Goal: Task Accomplishment & Management: Manage account settings

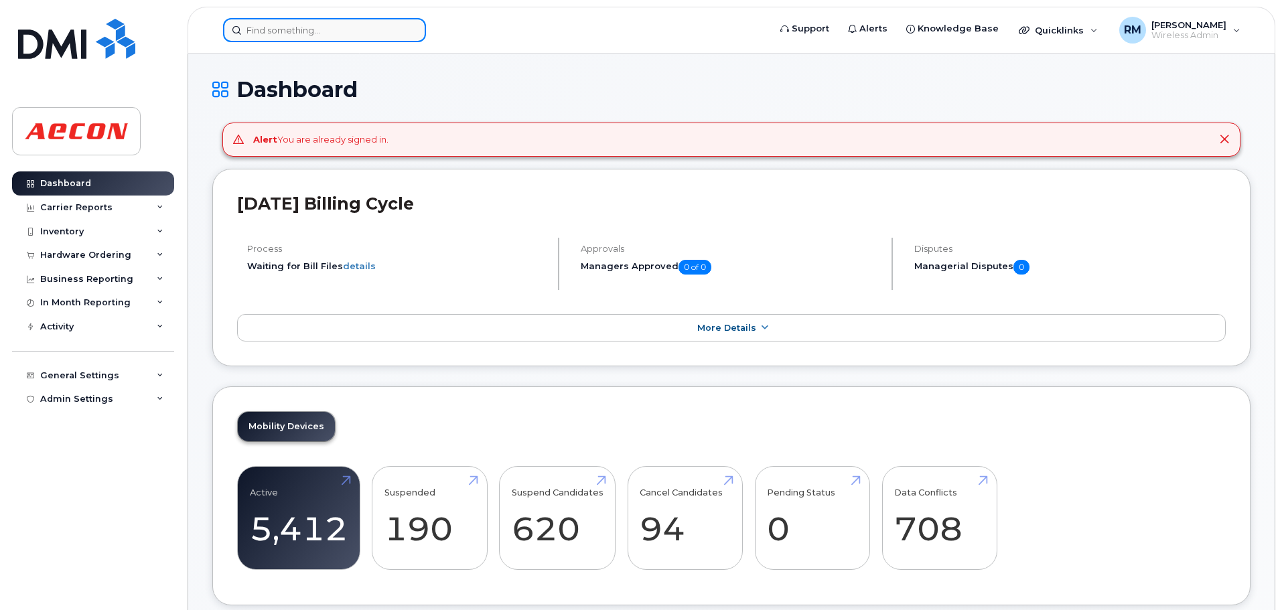
click at [303, 31] on input at bounding box center [324, 30] width 203 height 24
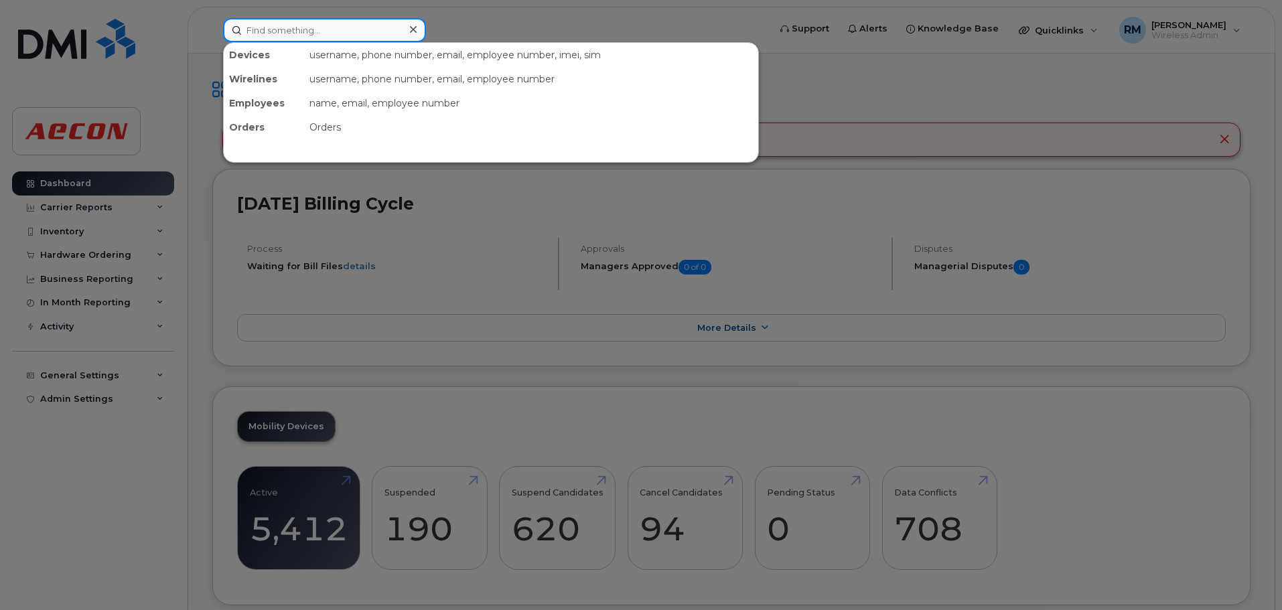
click at [257, 35] on input at bounding box center [324, 30] width 203 height 24
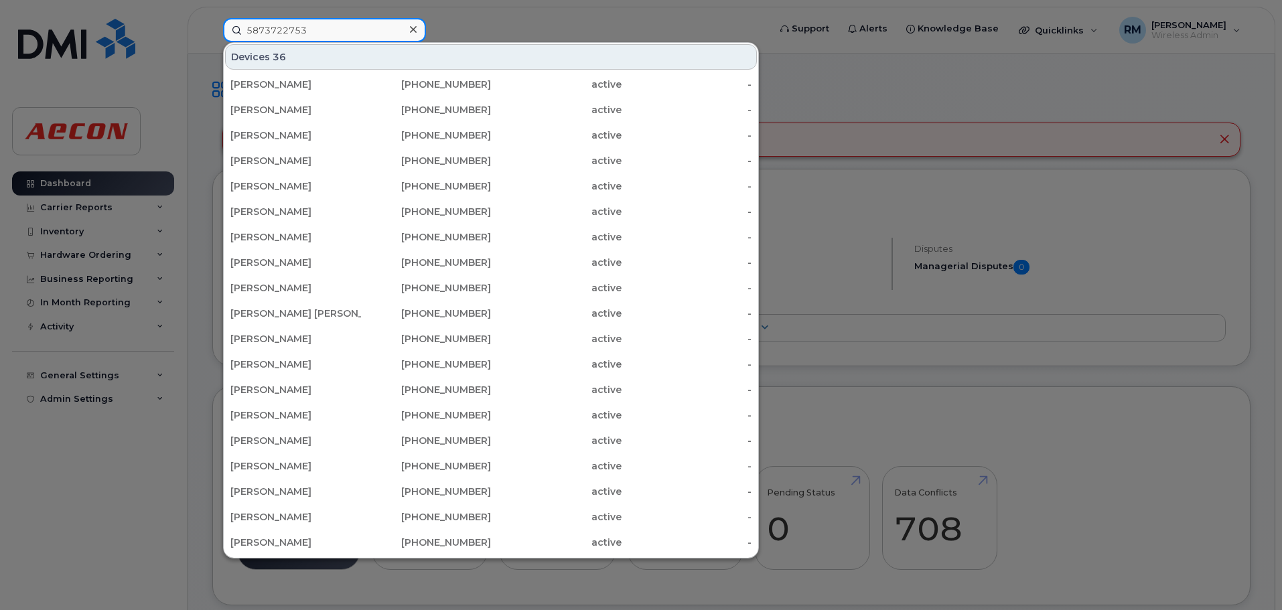
type input "5873722753"
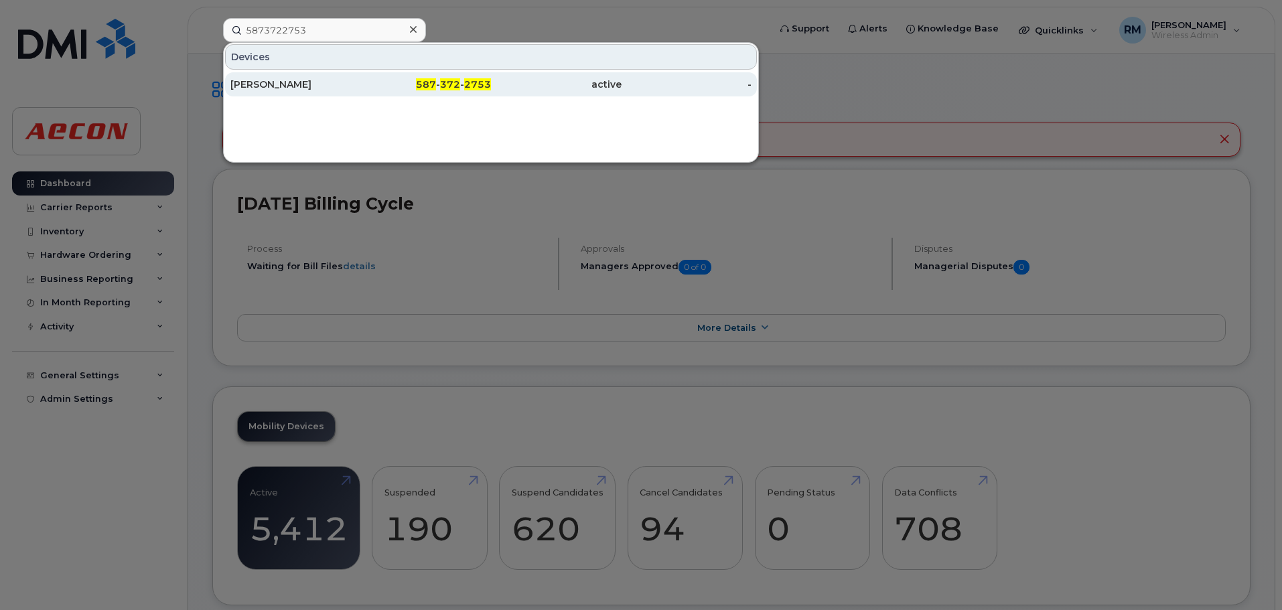
click at [452, 90] on div "587 - 372 - 2753" at bounding box center [426, 84] width 131 height 13
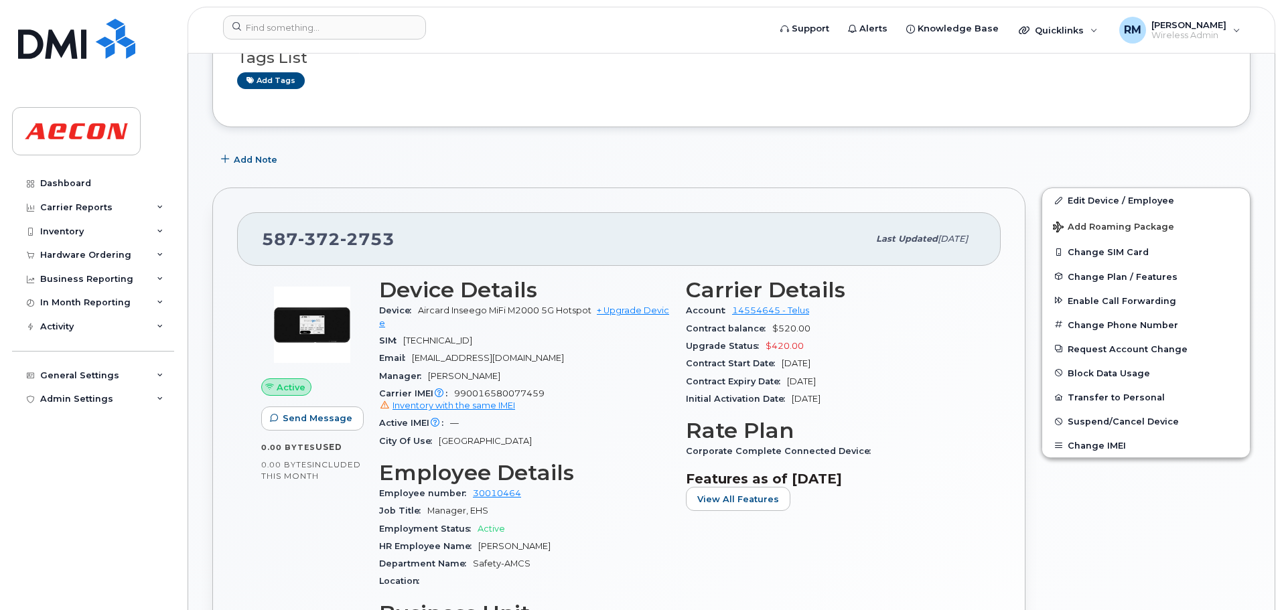
scroll to position [268, 0]
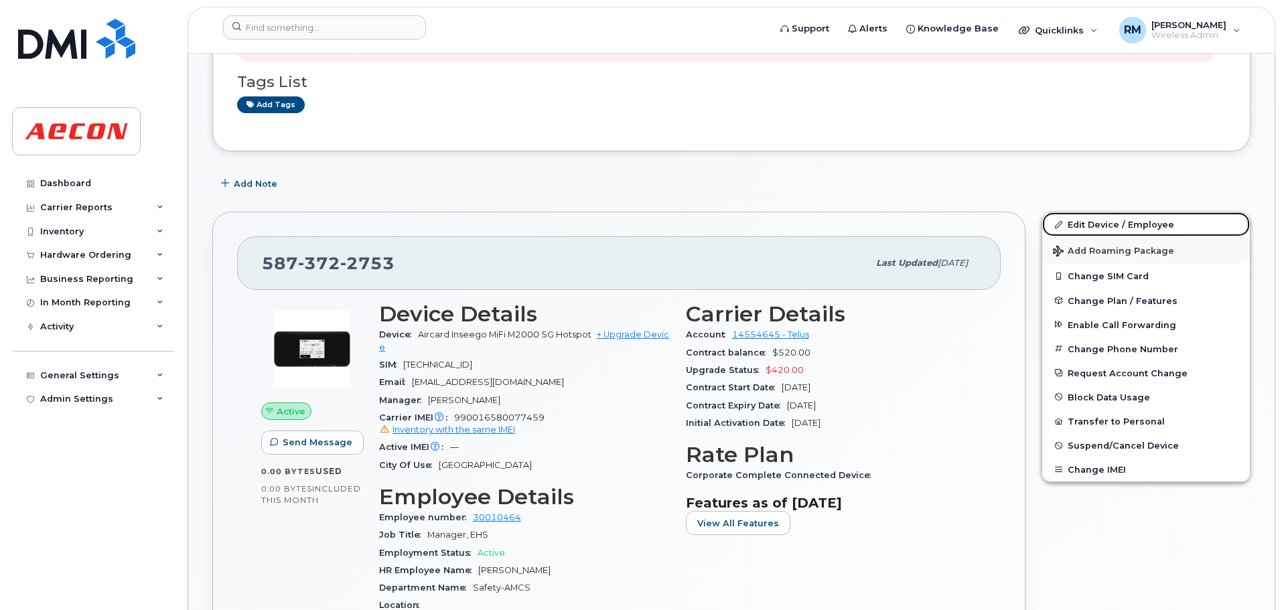
drag, startPoint x: 1096, startPoint y: 225, endPoint x: 1093, endPoint y: 245, distance: 20.3
click at [1095, 224] on link "Edit Device / Employee" at bounding box center [1146, 224] width 208 height 24
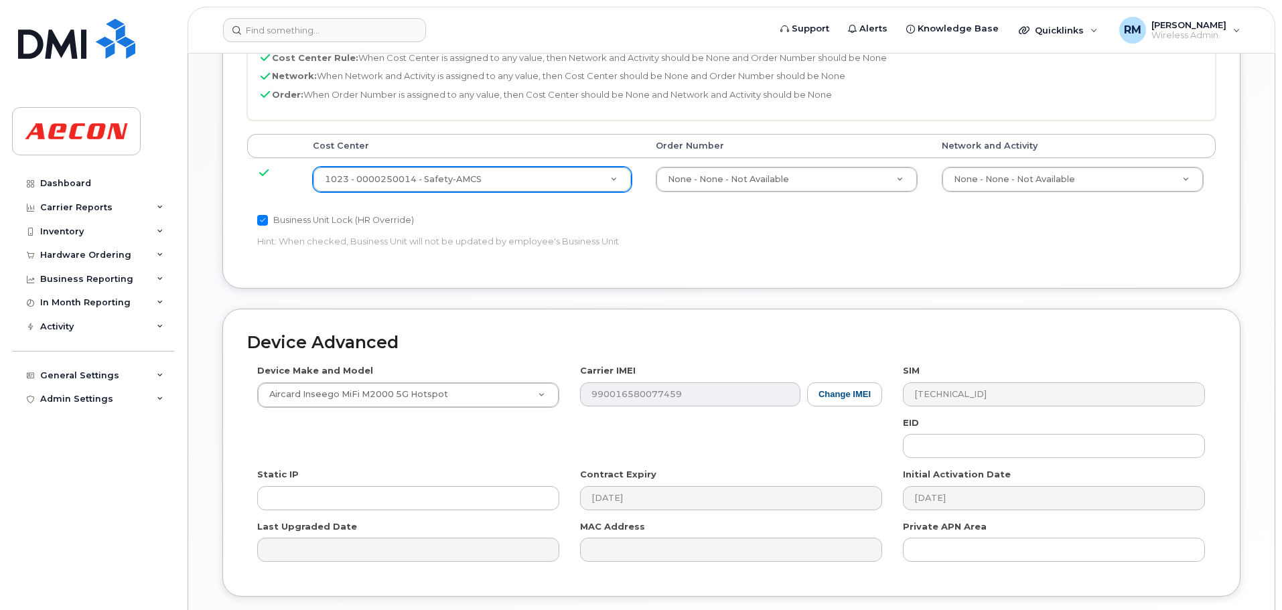
scroll to position [670, 0]
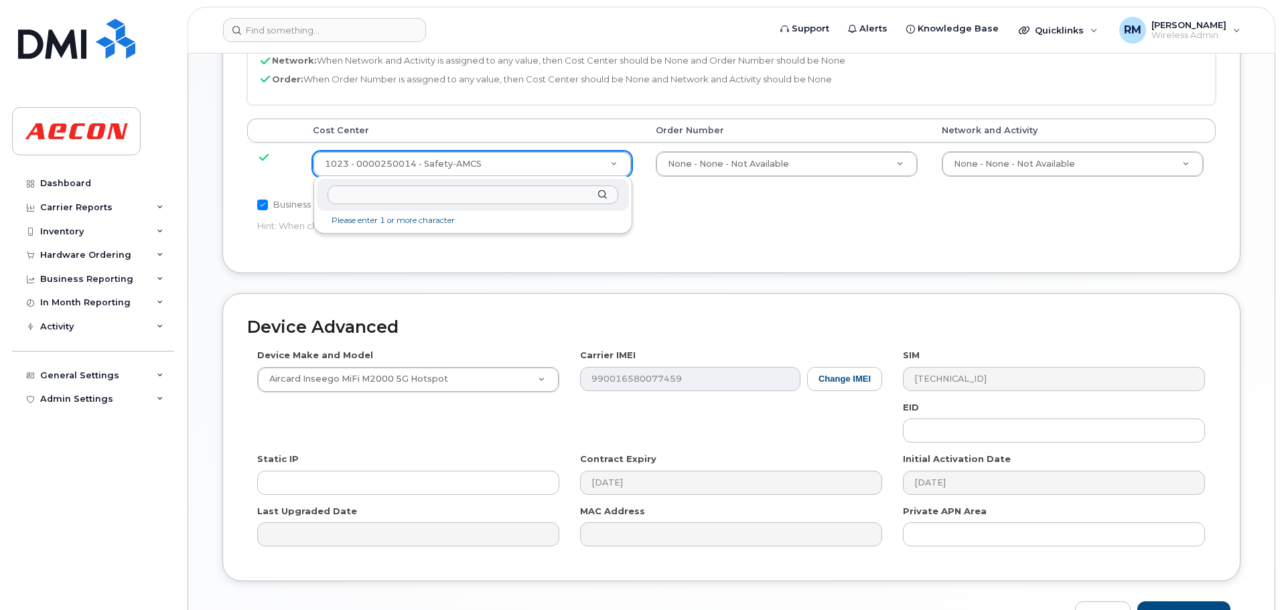
click at [437, 190] on input "text" at bounding box center [473, 195] width 291 height 19
type input "700248"
type input "283937"
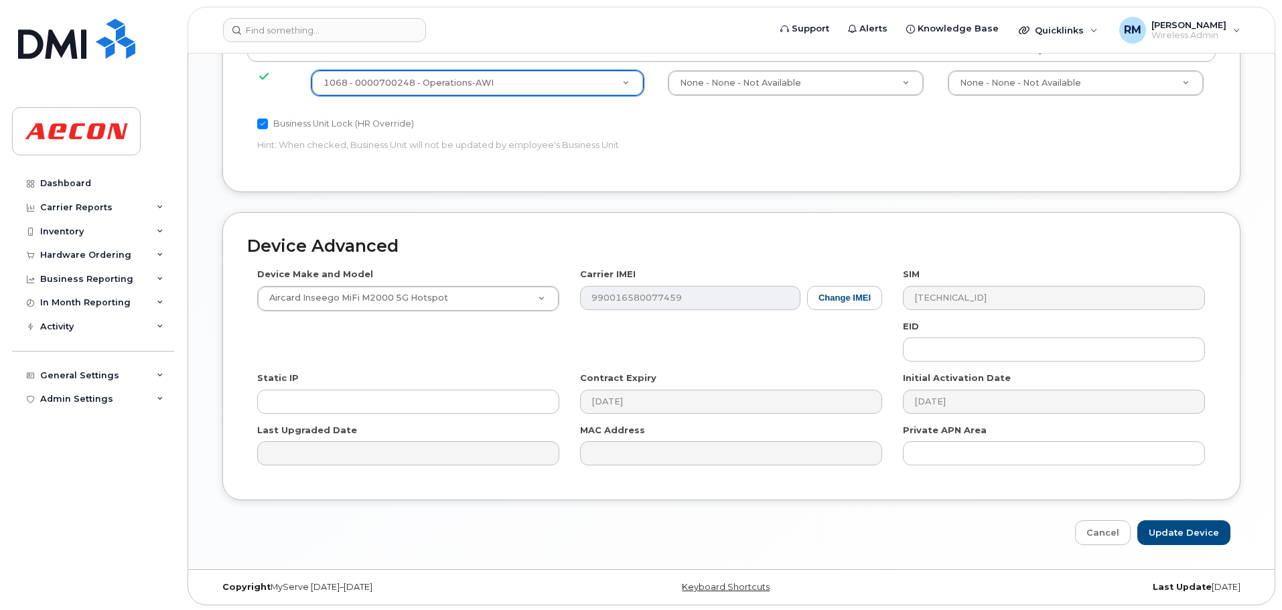
scroll to position [753, 0]
click at [1173, 528] on input "Update Device" at bounding box center [1183, 530] width 93 height 25
type input "Saving..."
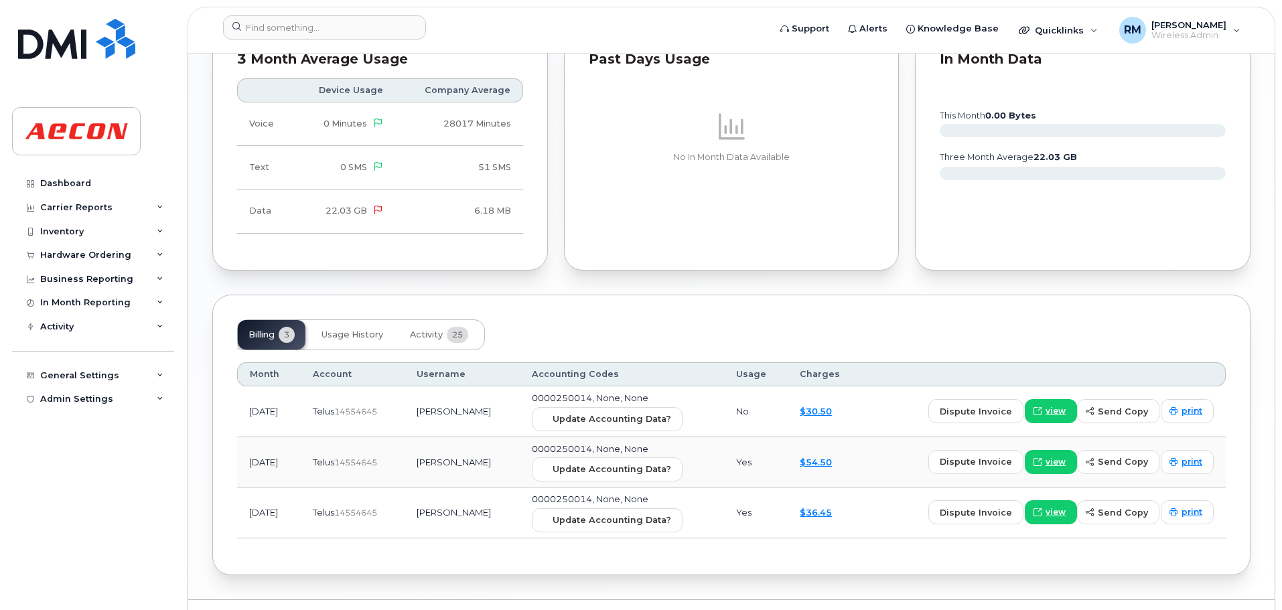
scroll to position [1206, 0]
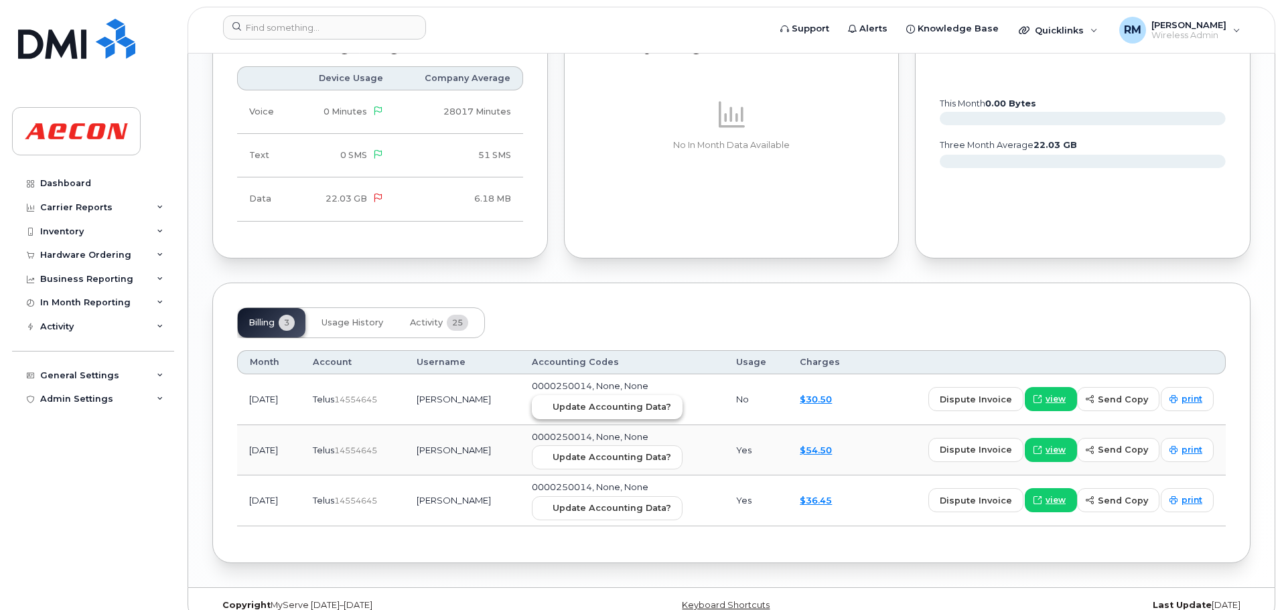
click at [602, 404] on span "Update Accounting Data?" at bounding box center [612, 407] width 119 height 13
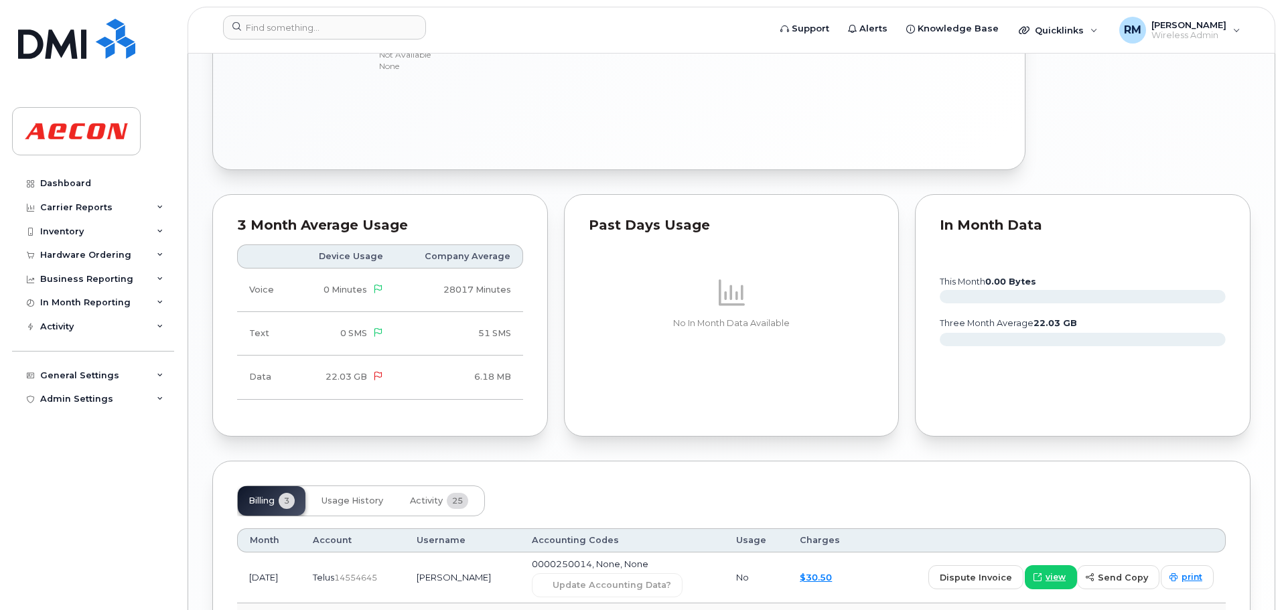
scroll to position [670, 0]
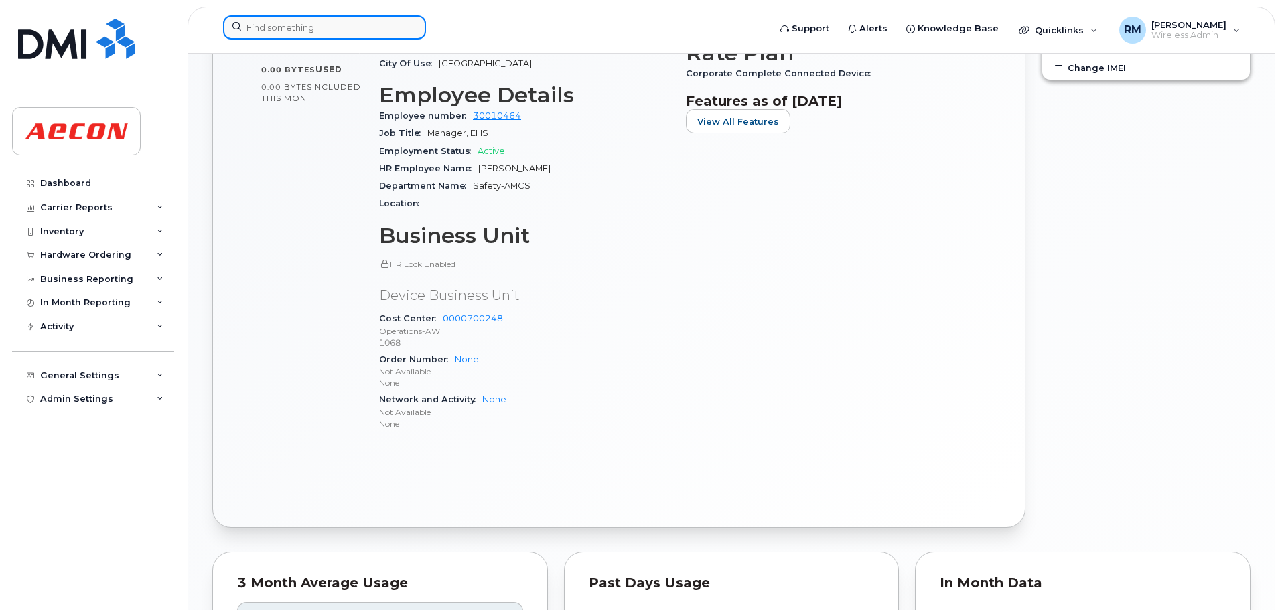
click at [257, 33] on input at bounding box center [324, 27] width 203 height 24
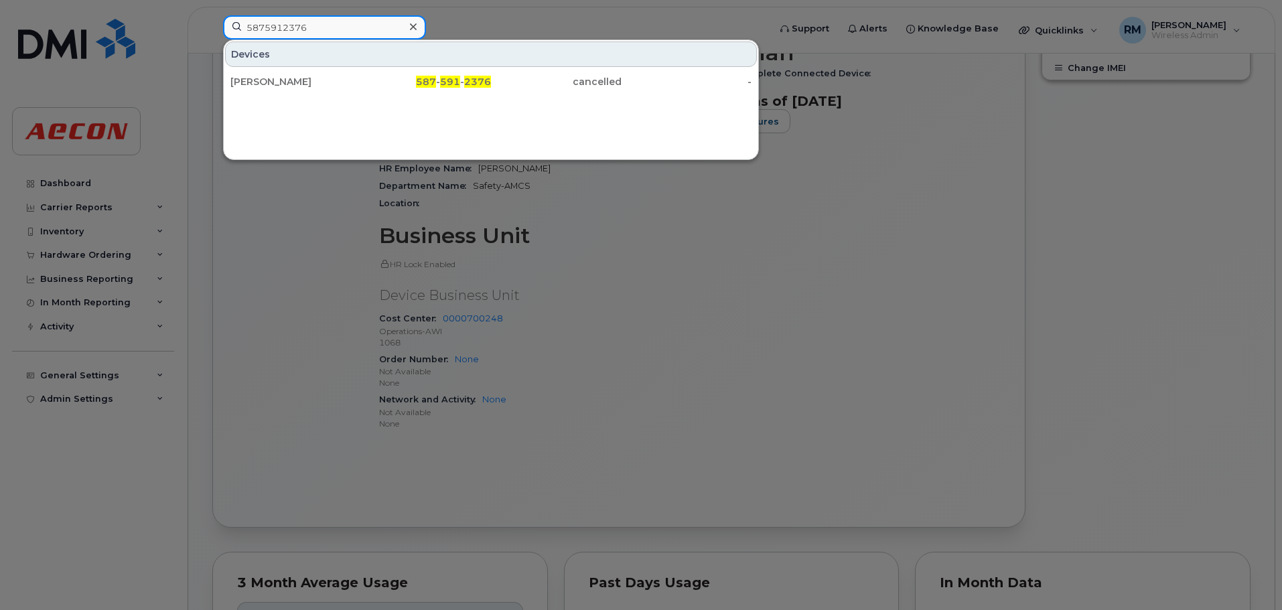
drag, startPoint x: 307, startPoint y: 30, endPoint x: 198, endPoint y: 29, distance: 108.5
click at [212, 29] on div "5875912376 Devices Garrett Snell 587 - 591 - 2376 cancelled -" at bounding box center [491, 29] width 559 height 29
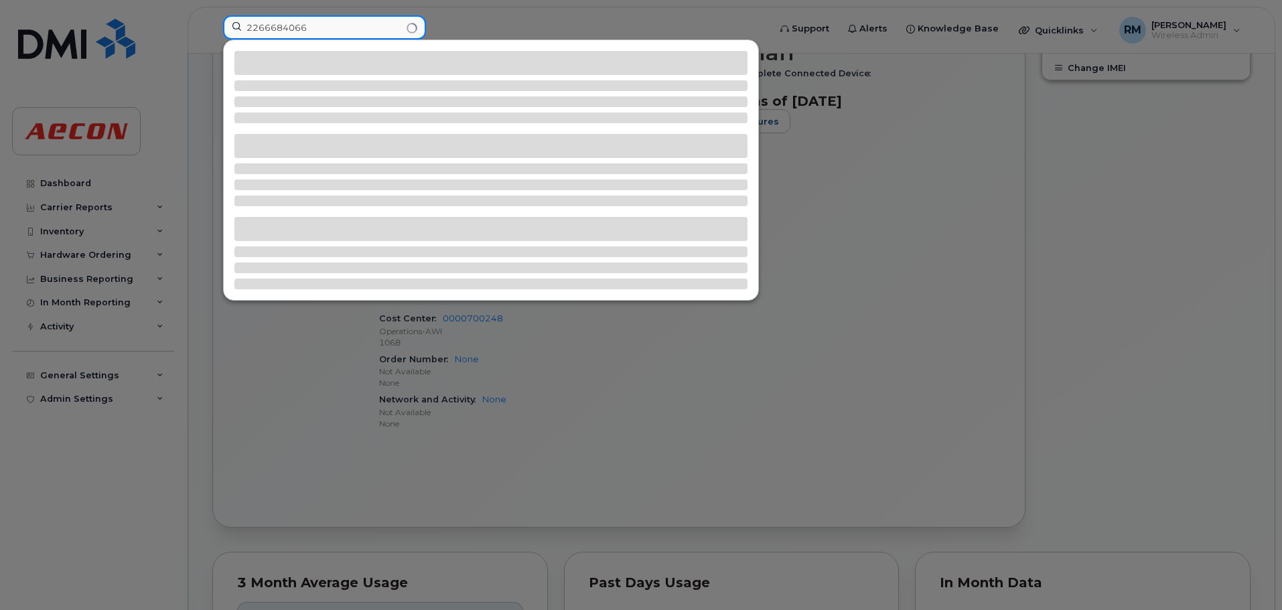
type input "2266684066"
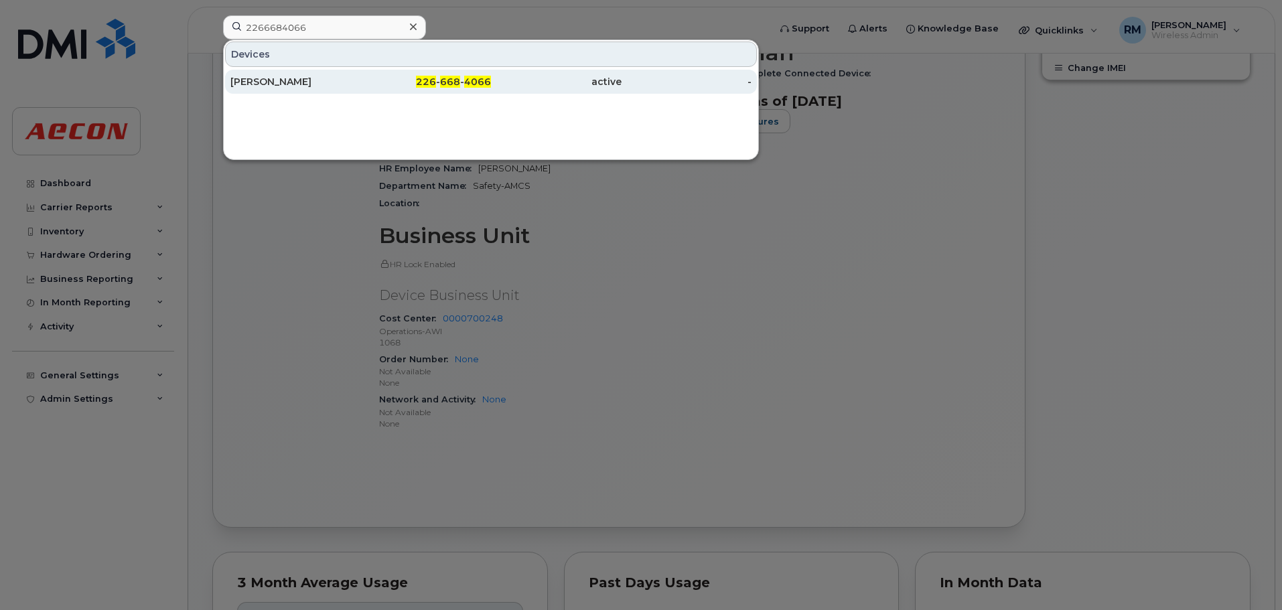
click at [453, 84] on span "668" at bounding box center [450, 82] width 20 height 12
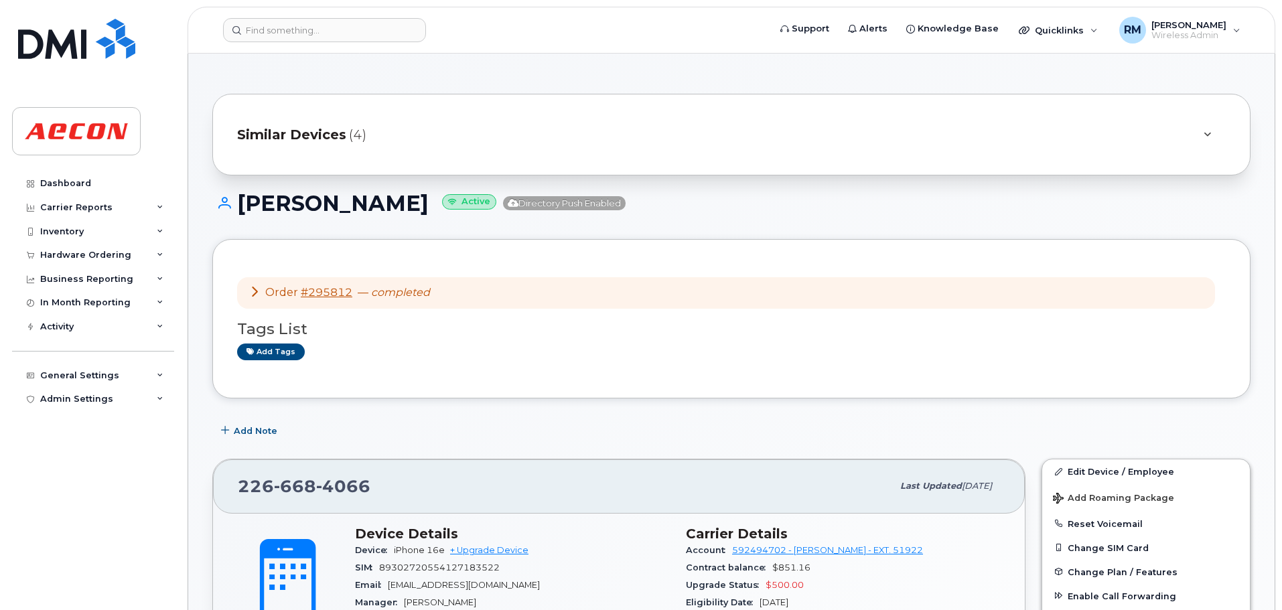
click at [252, 294] on icon at bounding box center [254, 291] width 11 height 11
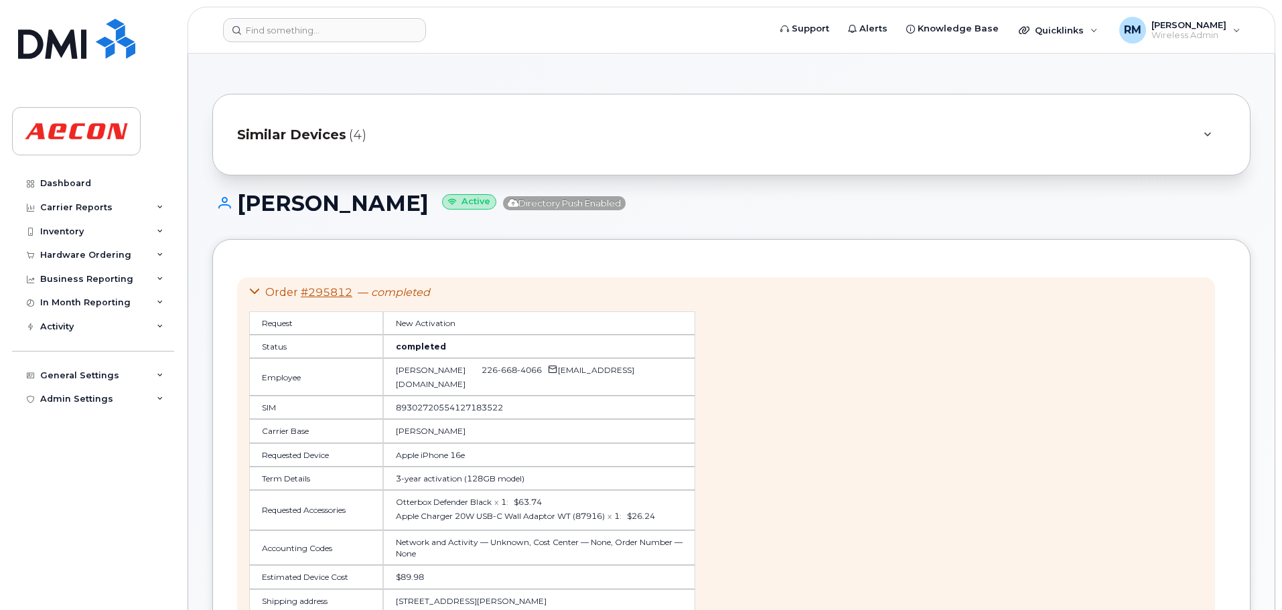
click at [252, 294] on icon at bounding box center [254, 291] width 11 height 11
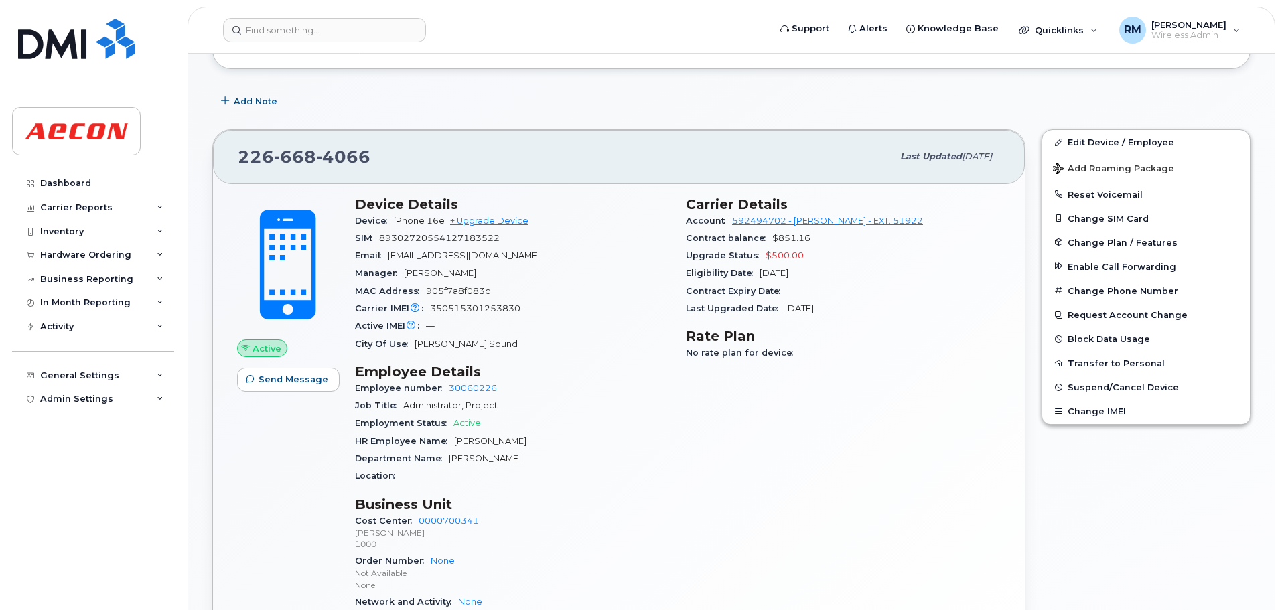
scroll to position [335, 0]
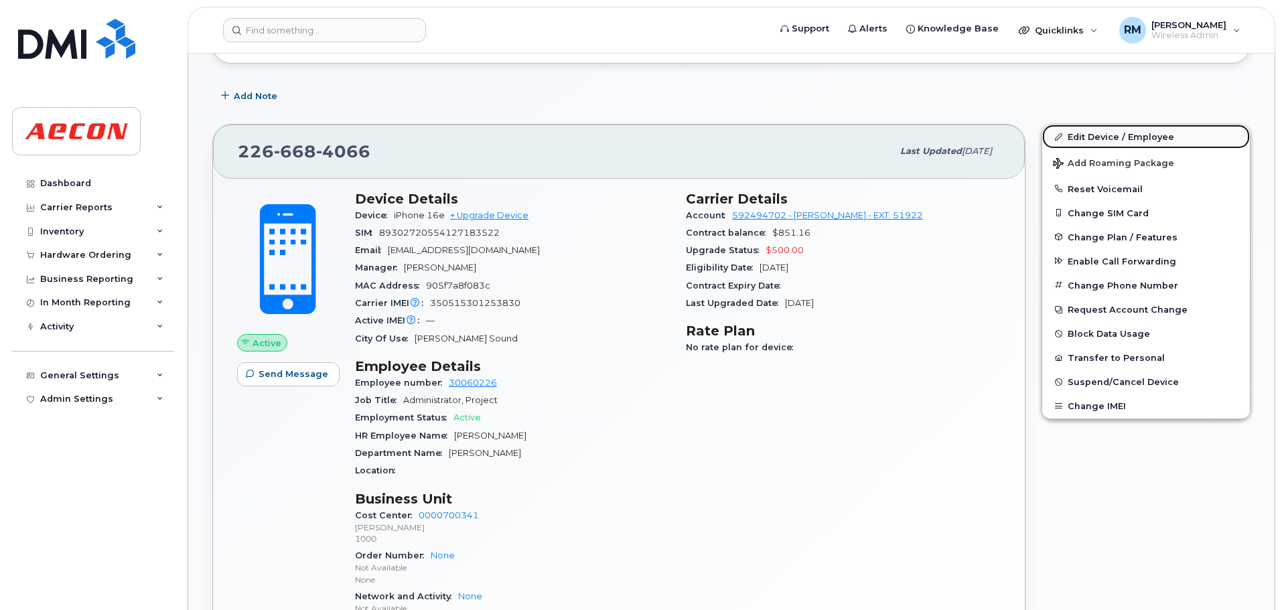
click at [1087, 137] on link "Edit Device / Employee" at bounding box center [1146, 137] width 208 height 24
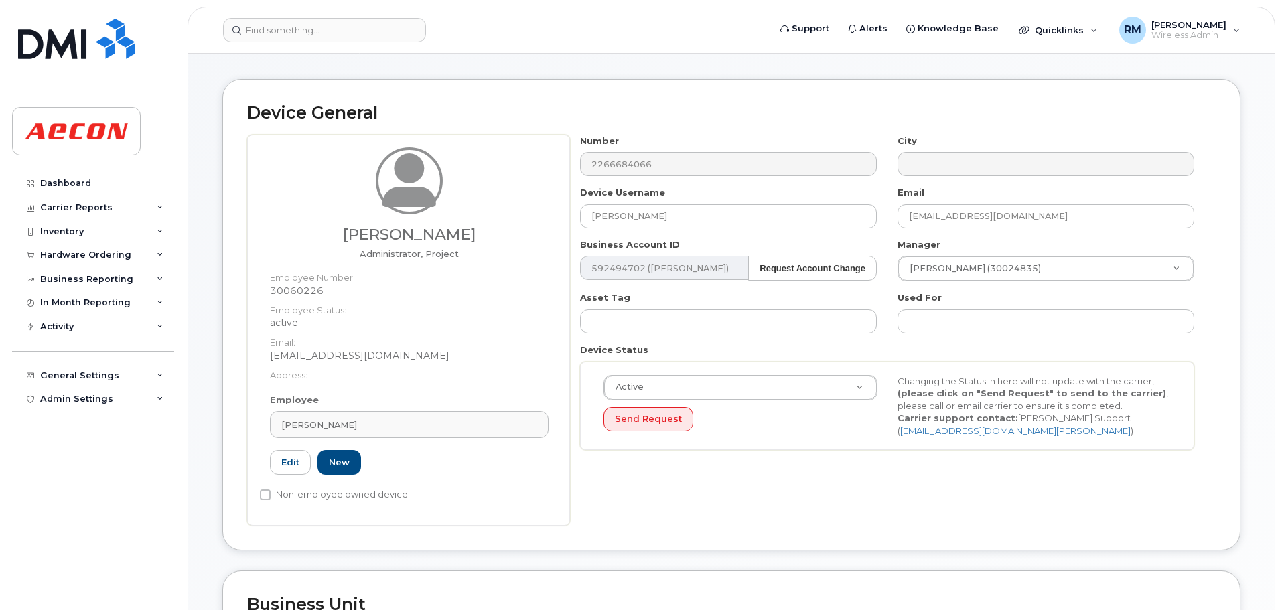
scroll to position [67, 0]
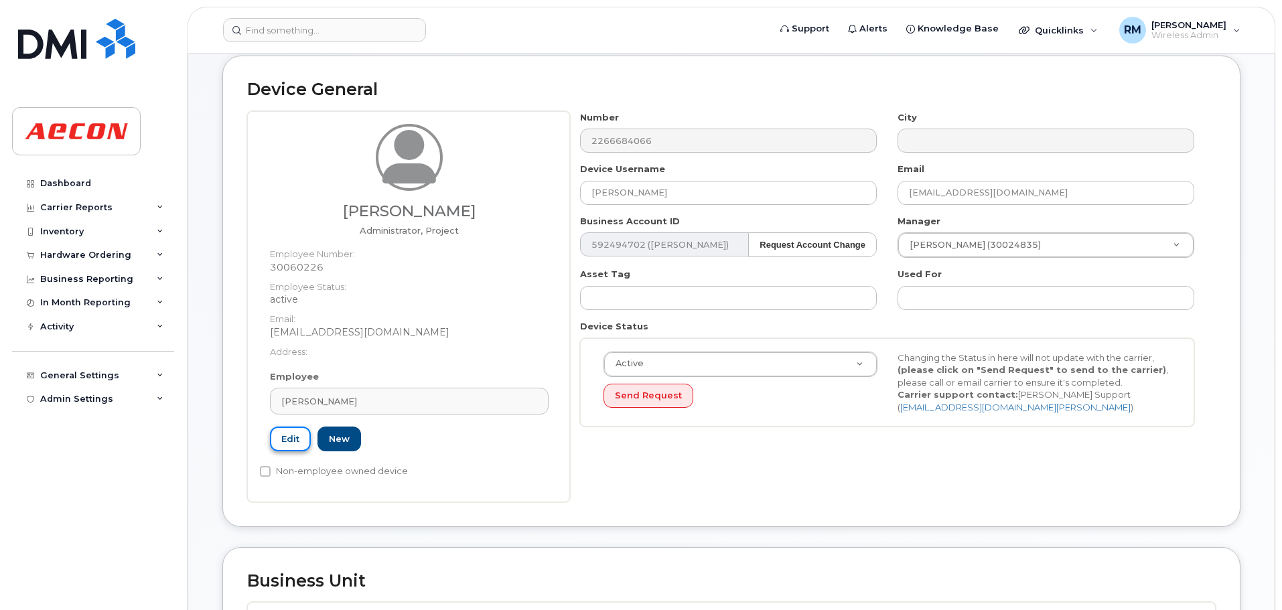
click at [291, 436] on link "Edit" at bounding box center [290, 439] width 41 height 25
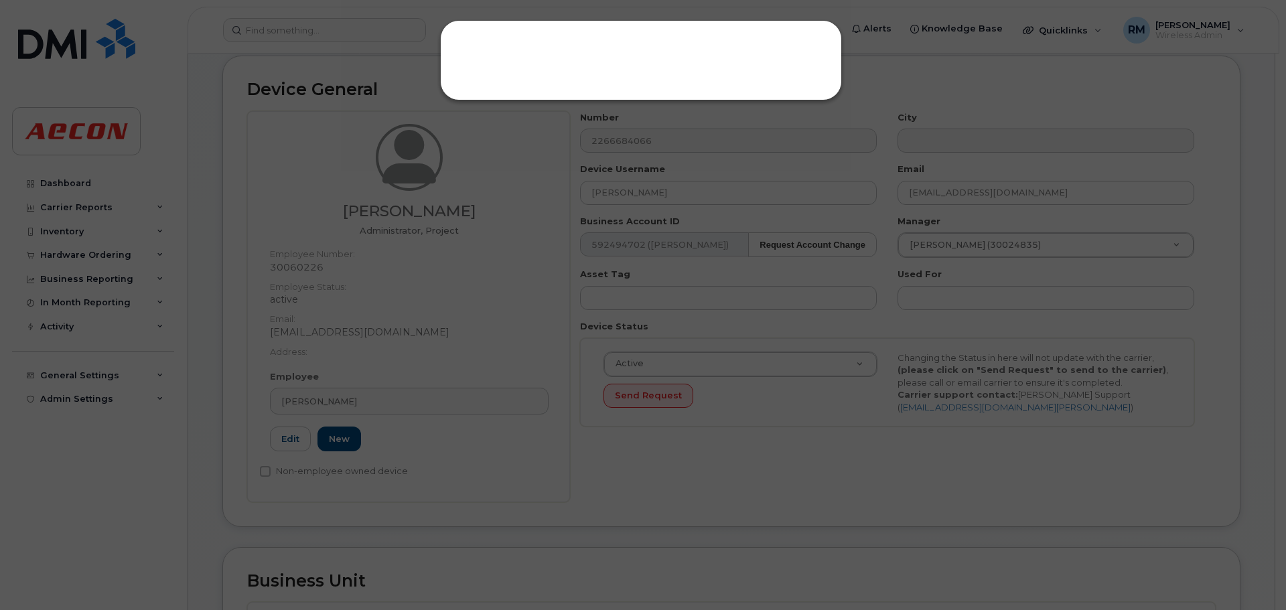
click at [362, 403] on div at bounding box center [643, 305] width 1286 height 610
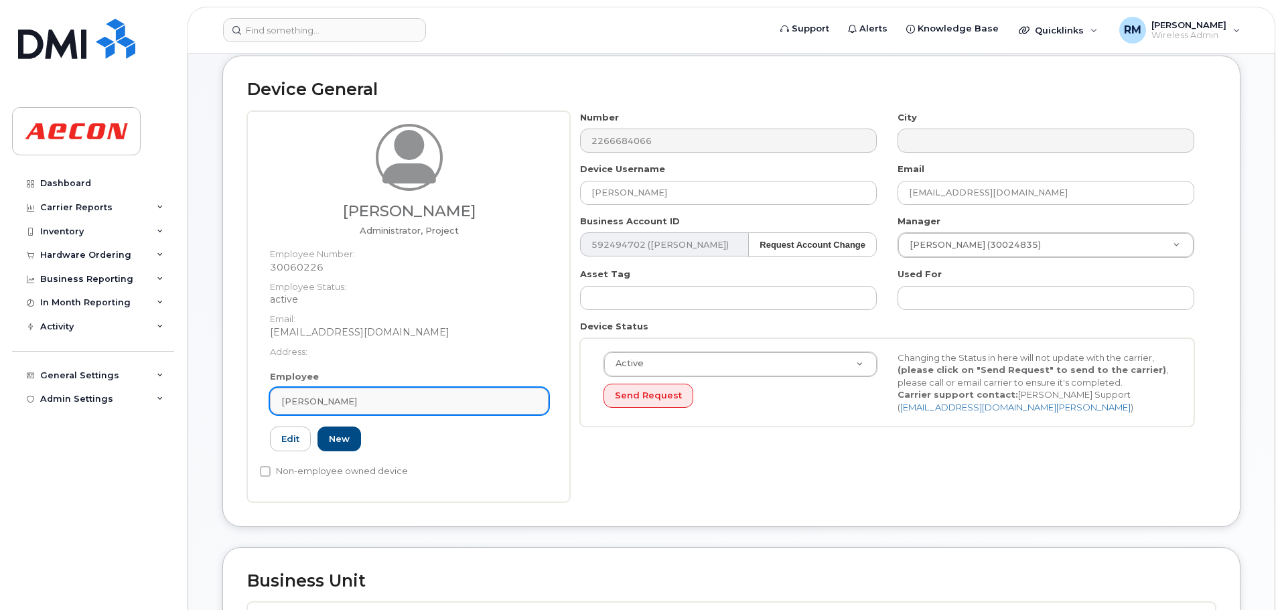
click at [357, 398] on span "Tabatha McGuigan" at bounding box center [319, 401] width 76 height 13
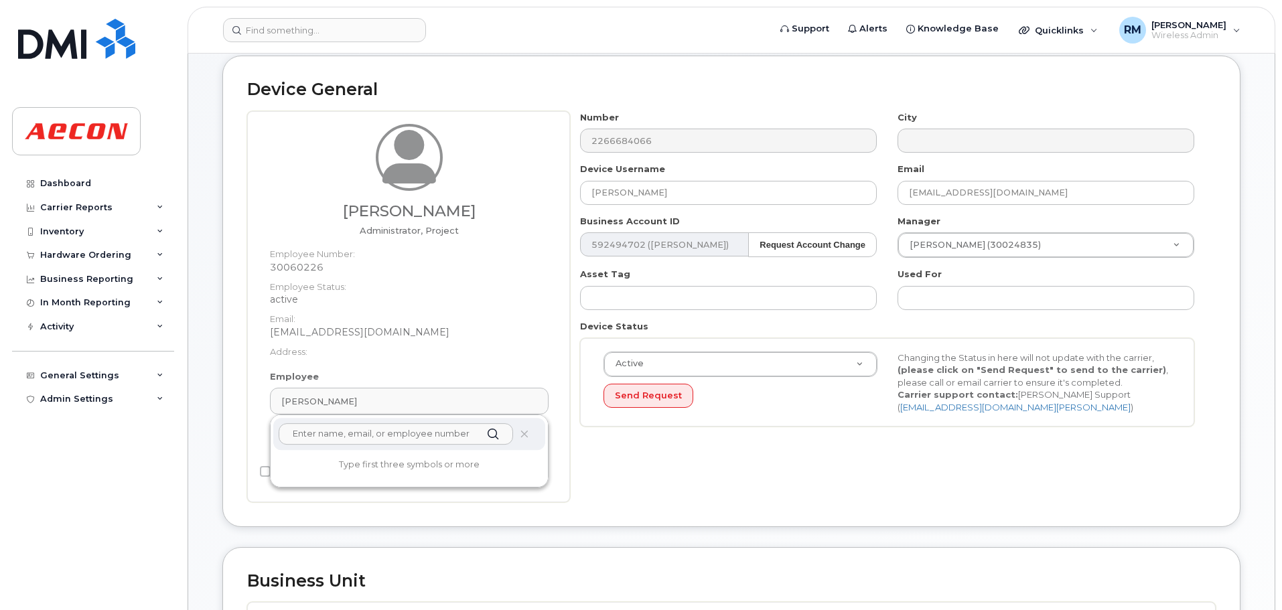
click at [325, 437] on input "text" at bounding box center [396, 433] width 234 height 21
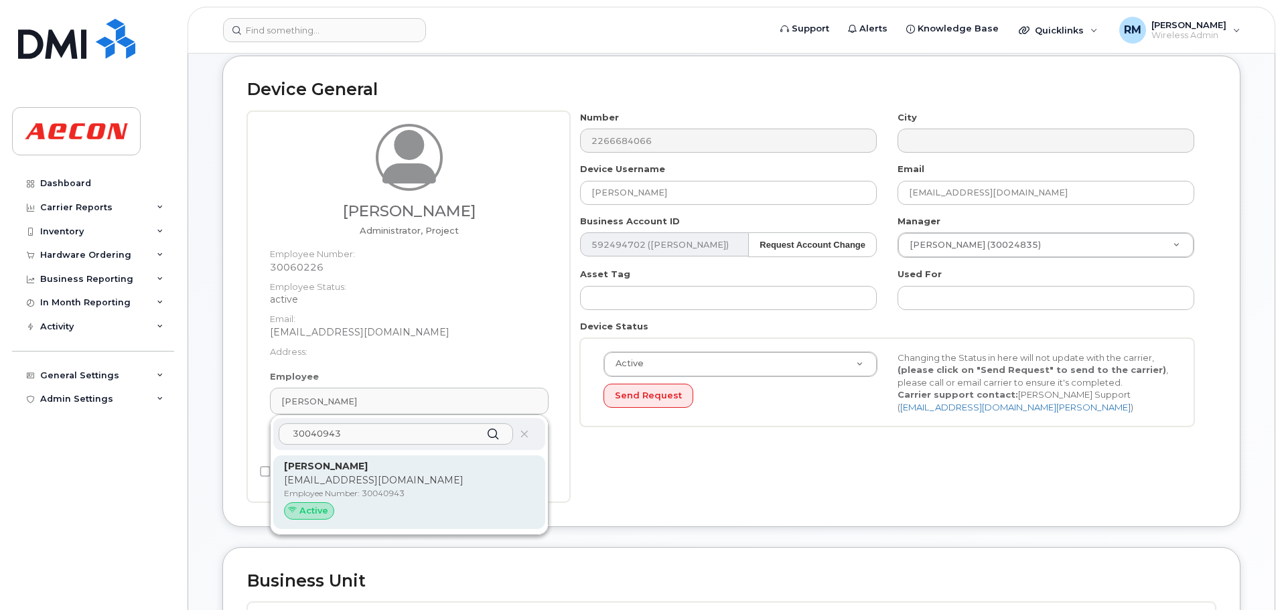
type input "30040943"
click at [328, 469] on strong "[PERSON_NAME]" at bounding box center [326, 466] width 84 height 12
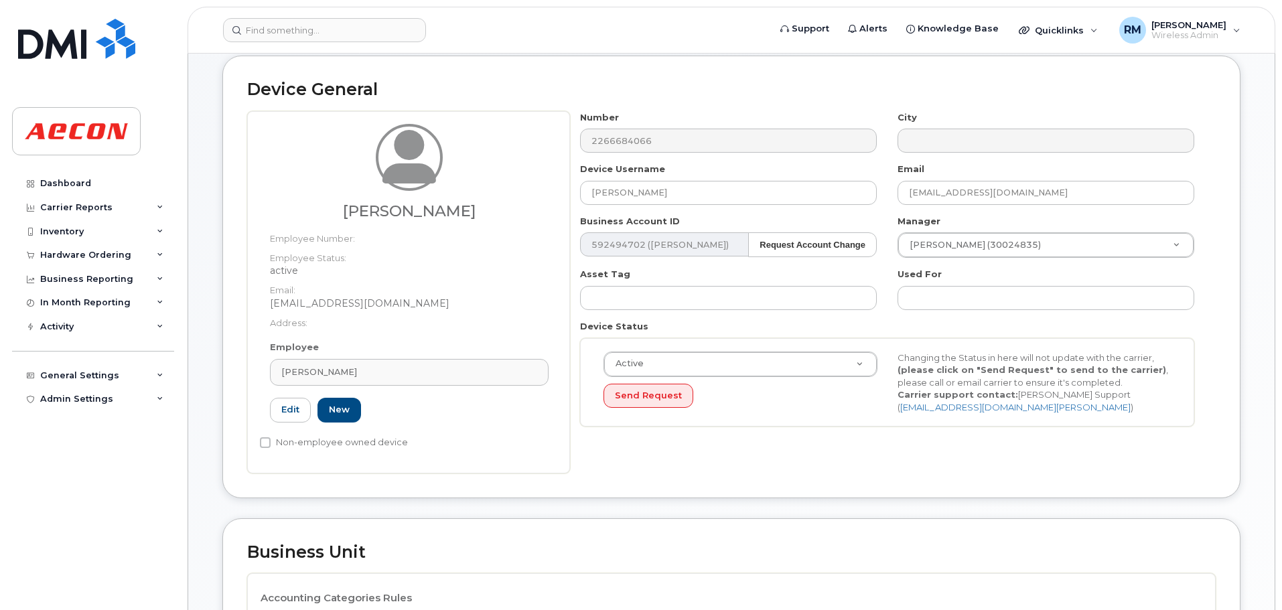
type input "[PERSON_NAME]"
type input "[EMAIL_ADDRESS][DOMAIN_NAME]"
type input "283964"
type input "283607"
type input "283608"
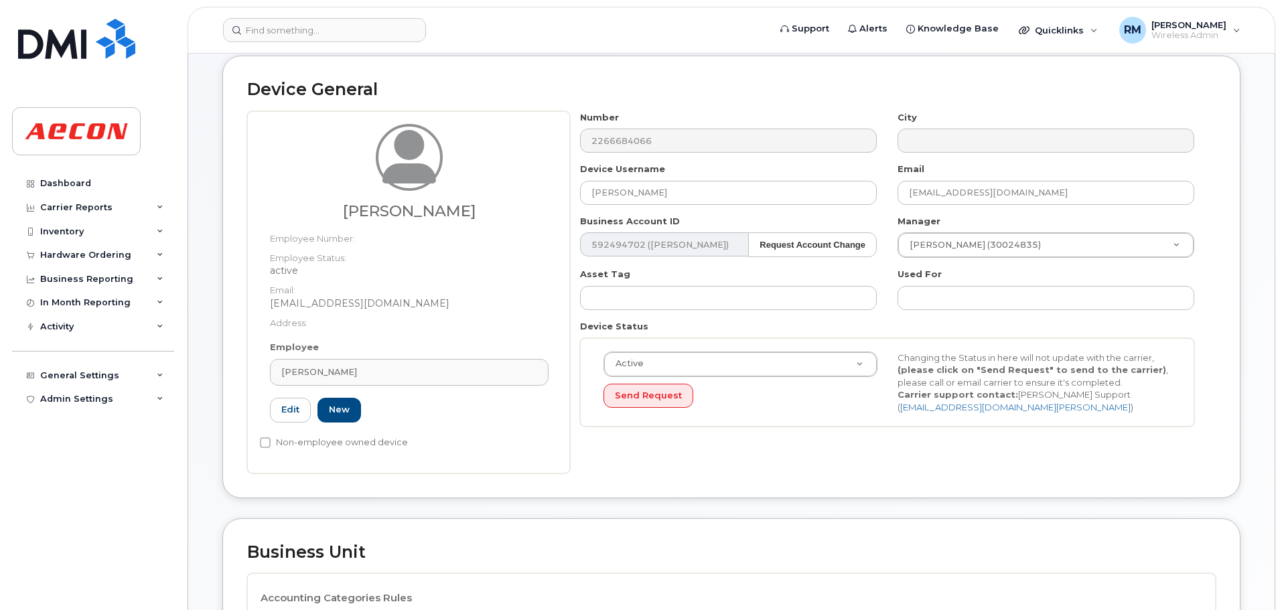
type input "30040943"
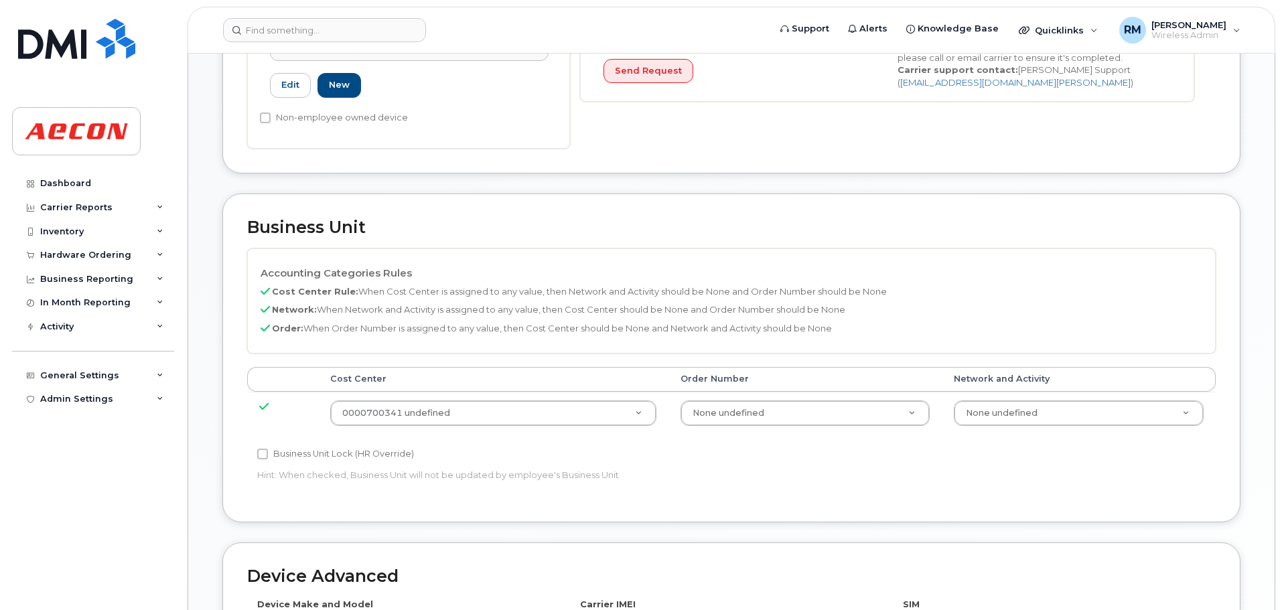
scroll to position [469, 0]
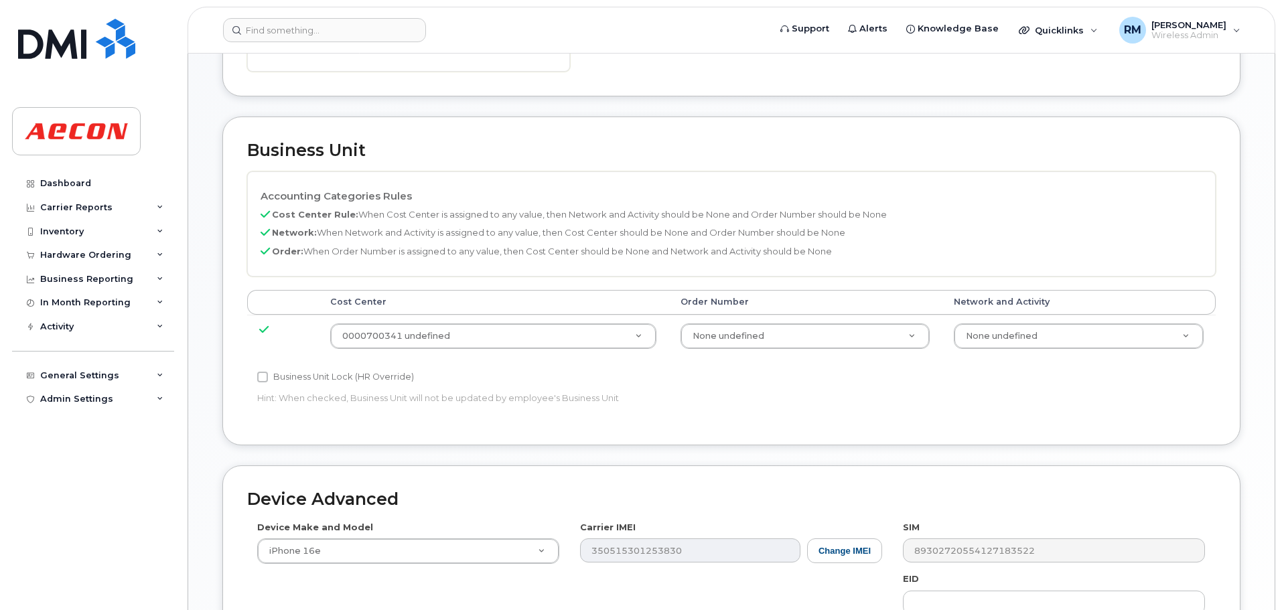
drag, startPoint x: 263, startPoint y: 379, endPoint x: 369, endPoint y: 394, distance: 106.9
click at [263, 379] on input "Business Unit Lock (HR Override)" at bounding box center [262, 377] width 11 height 11
checkbox input "true"
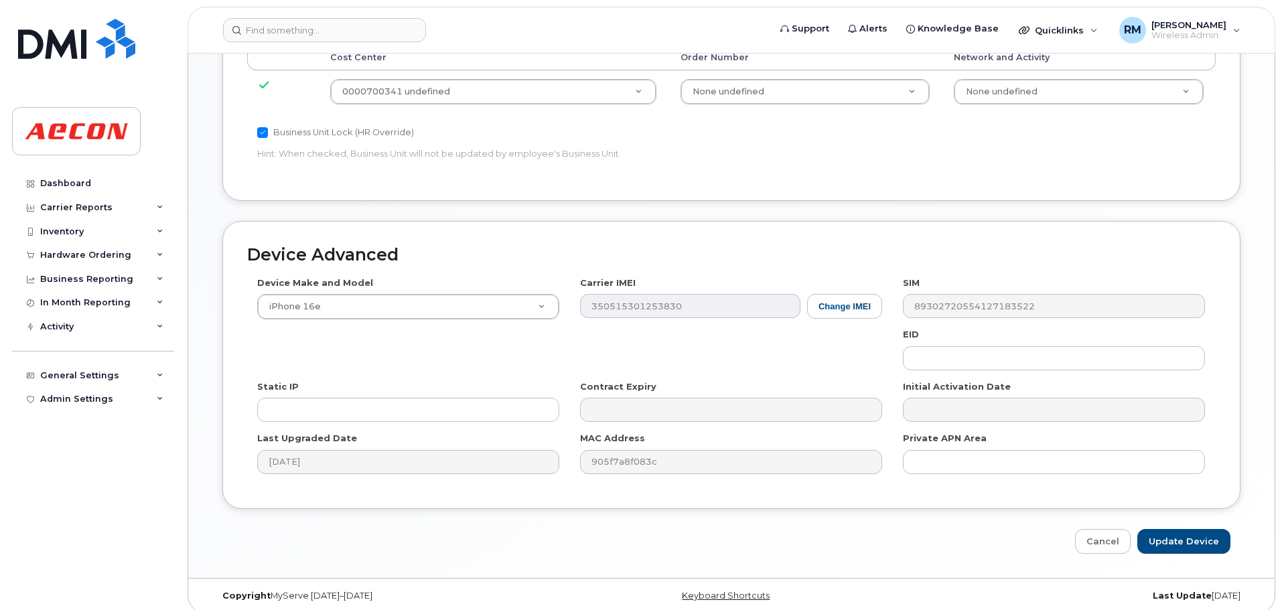
scroll to position [724, 0]
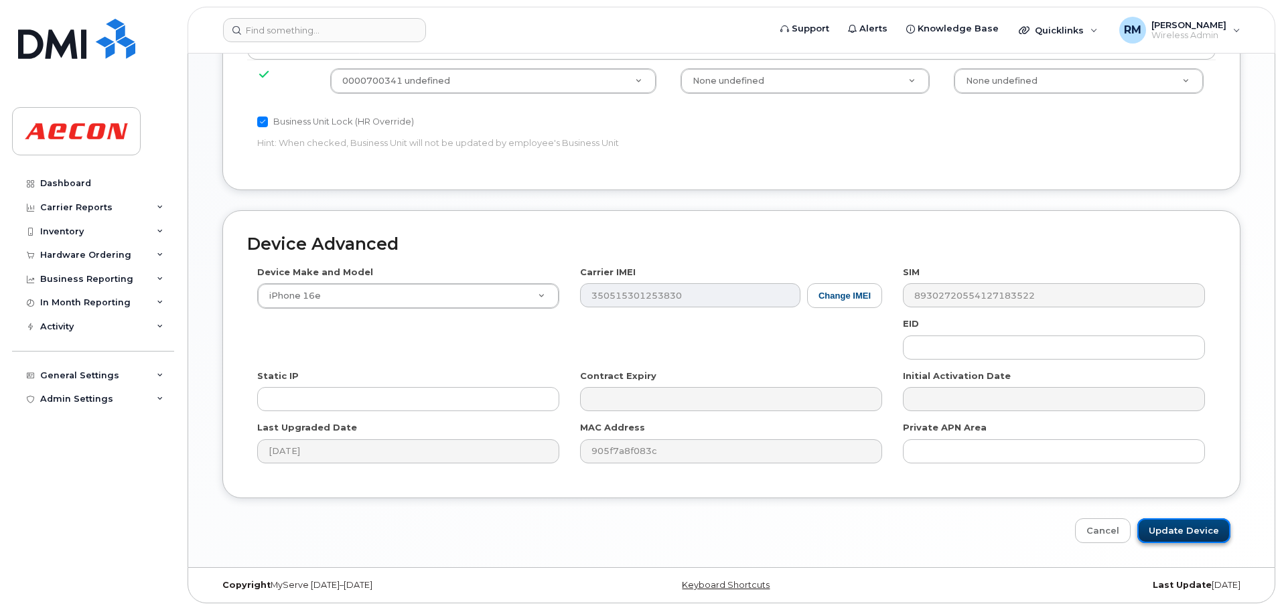
click at [1189, 531] on input "Update Device" at bounding box center [1183, 530] width 93 height 25
type input "Saving..."
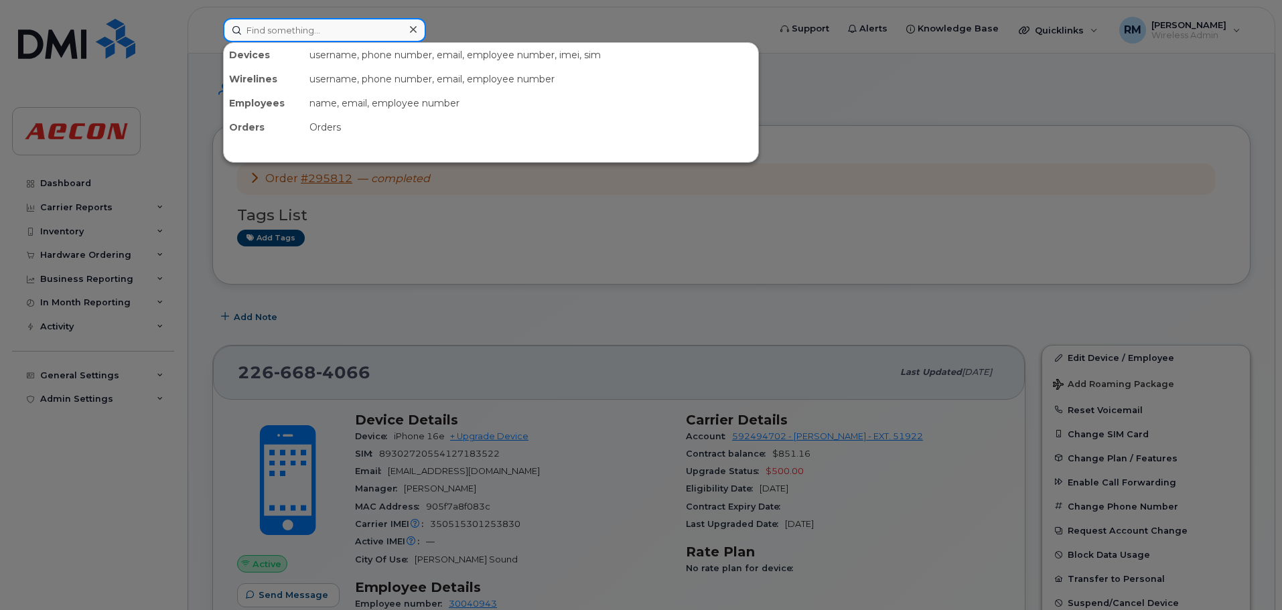
click at [295, 33] on input at bounding box center [324, 30] width 203 height 24
click at [268, 34] on input at bounding box center [324, 30] width 203 height 24
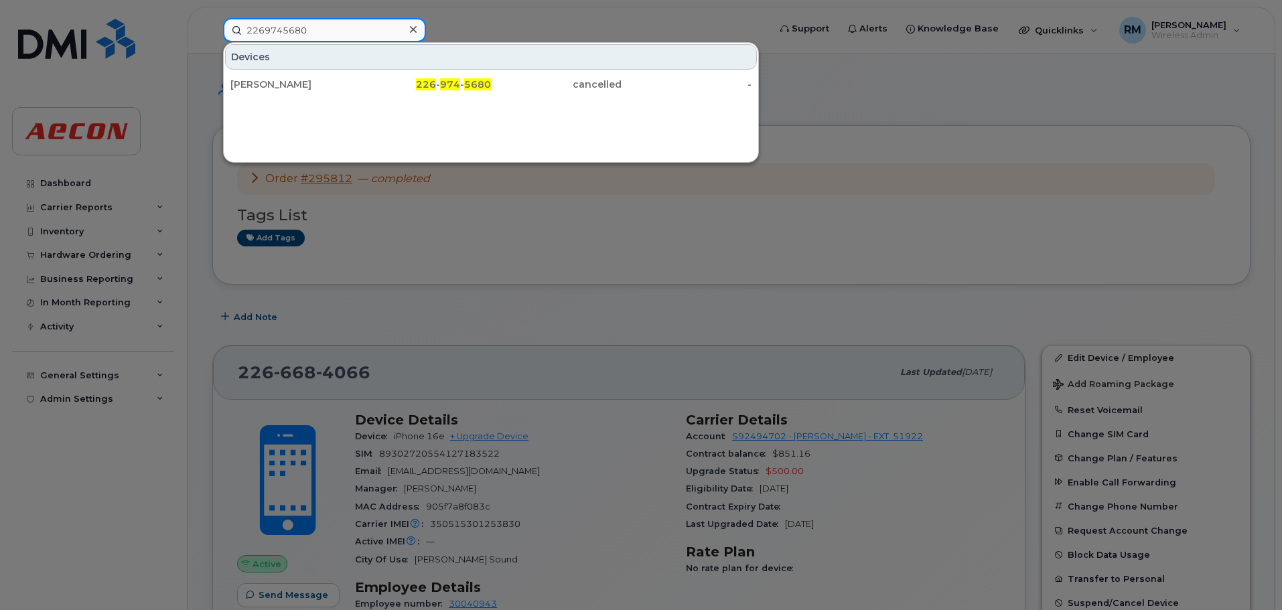
drag, startPoint x: 306, startPoint y: 31, endPoint x: 122, endPoint y: 34, distance: 184.2
click at [212, 34] on div "2269745680 Devices [PERSON_NAME] 226 - 974 - 5680 cancelled -" at bounding box center [491, 30] width 559 height 24
type input "4747740439"
click at [496, 261] on div at bounding box center [641, 305] width 1282 height 610
